Goal: Register for event/course

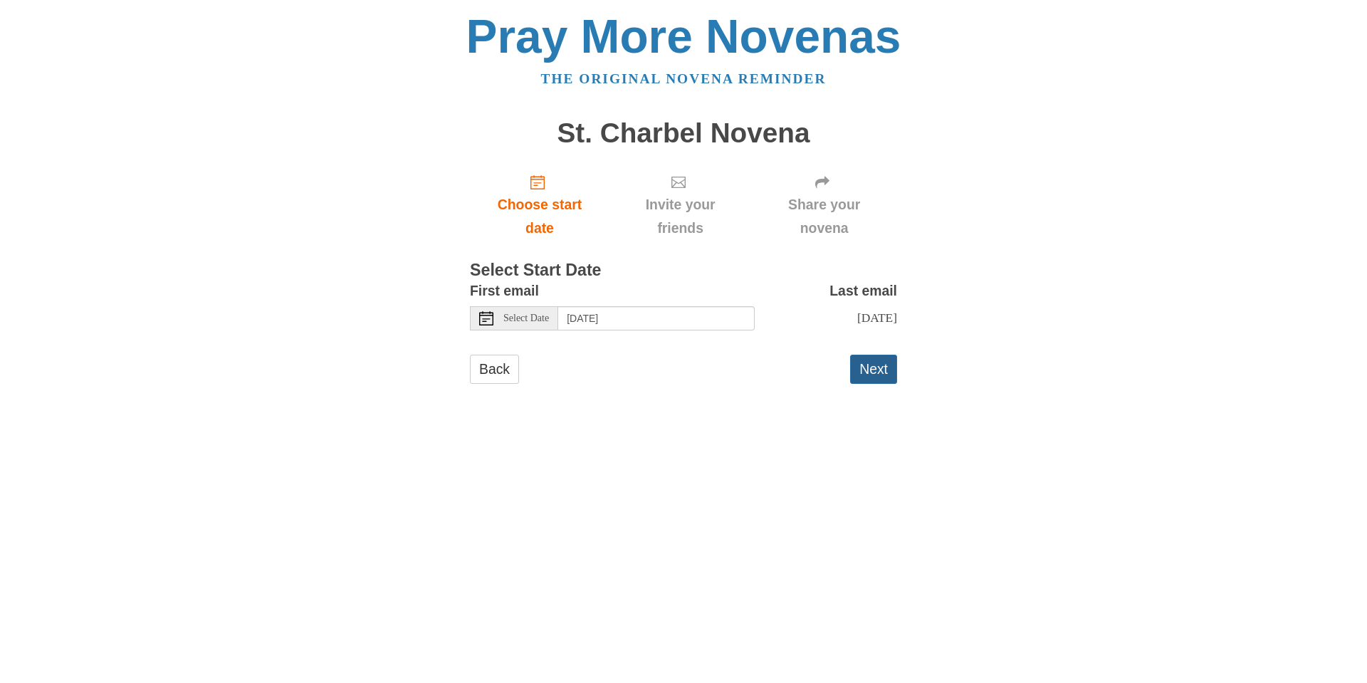
click at [868, 372] on button "Next" at bounding box center [873, 369] width 47 height 29
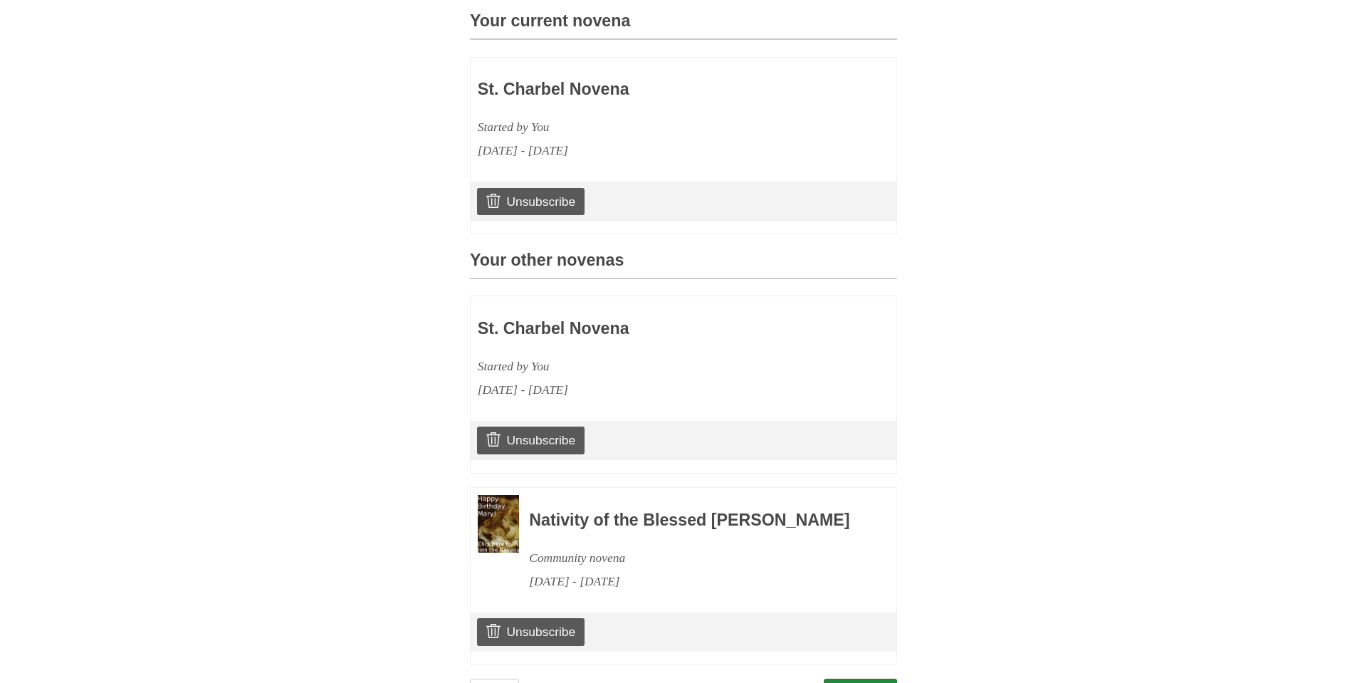
scroll to position [420, 0]
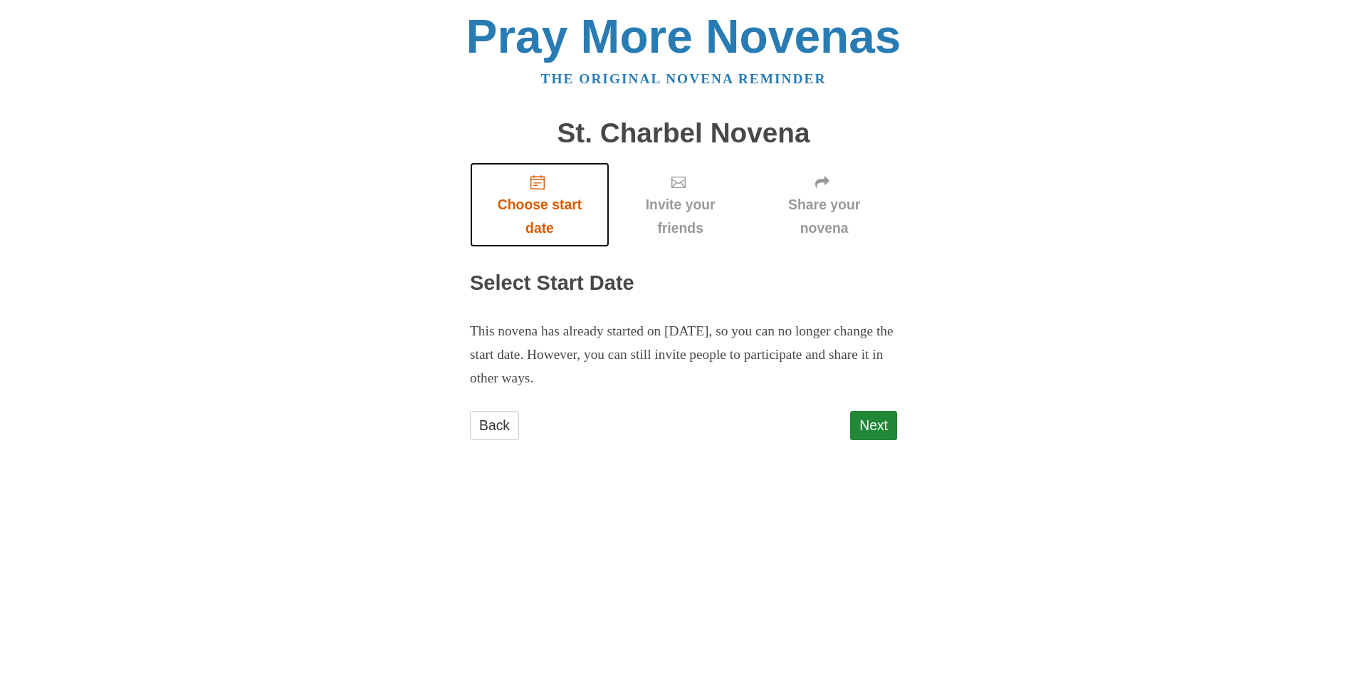
click at [550, 207] on span "Choose start date" at bounding box center [539, 216] width 111 height 47
click at [539, 202] on span "Choose start date" at bounding box center [539, 216] width 111 height 47
click at [869, 425] on link "Next" at bounding box center [873, 425] width 47 height 29
